Goal: Task Accomplishment & Management: Complete application form

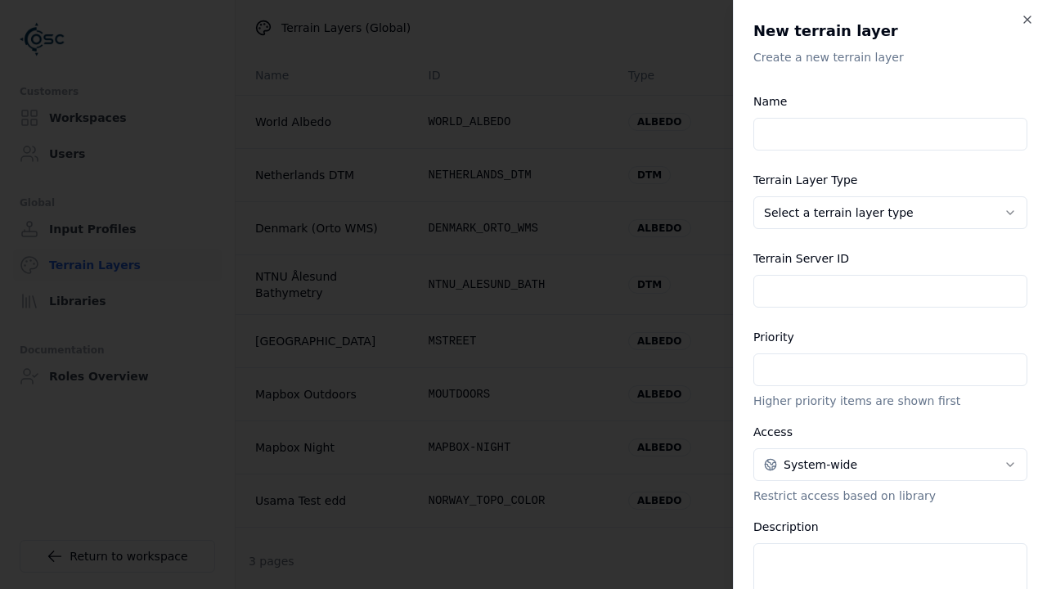
click at [890, 134] on input "Name" at bounding box center [890, 134] width 274 height 33
type input "**********"
